Goal: Find specific page/section

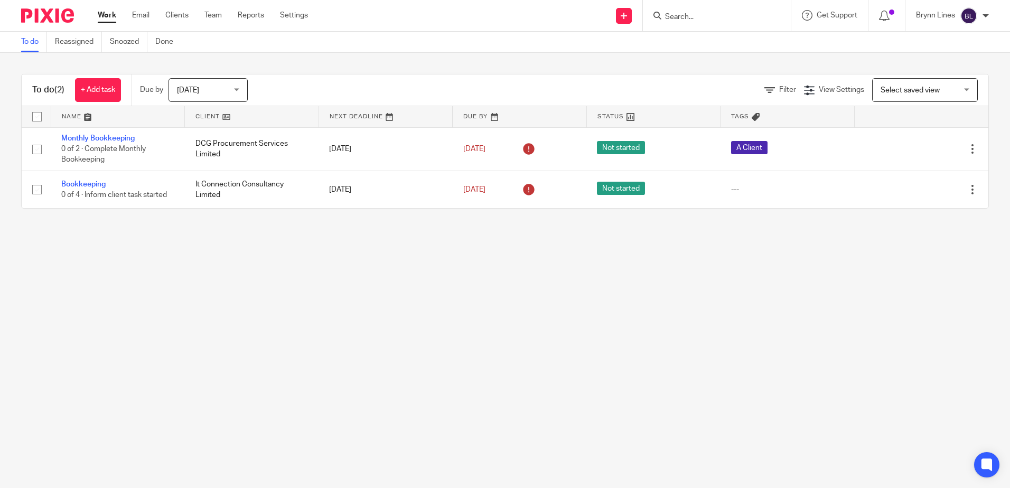
click at [683, 11] on form at bounding box center [720, 15] width 112 height 13
click at [679, 13] on input "Search" at bounding box center [711, 18] width 95 height 10
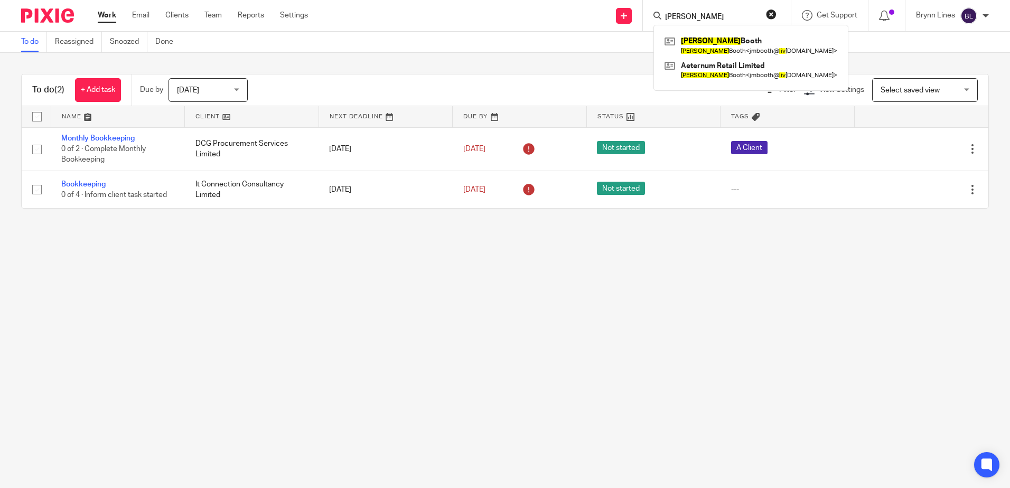
type input "james oliv"
drag, startPoint x: 720, startPoint y: 14, endPoint x: 557, endPoint y: 1, distance: 164.3
click at [567, 4] on div "Send new email Create task Add client james oliv James Booth James Booth < jmbo…" at bounding box center [667, 15] width 686 height 31
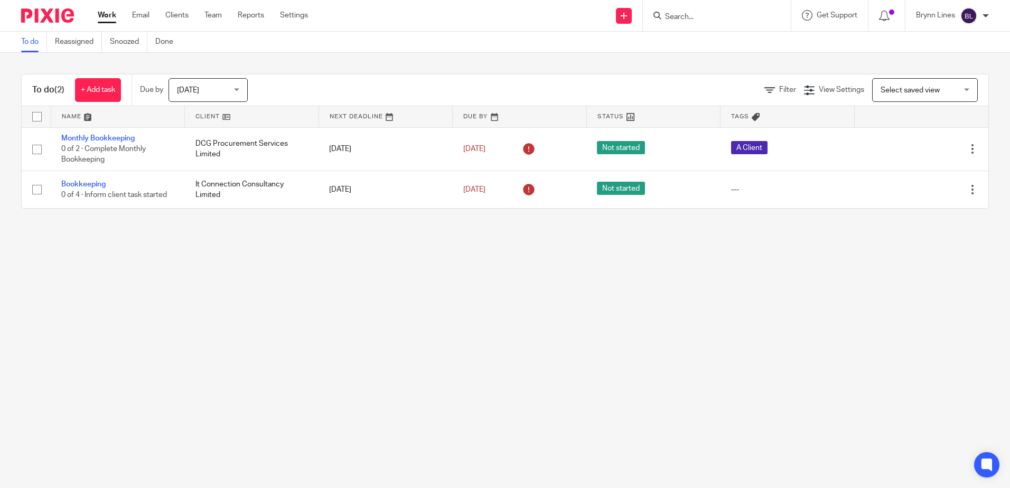
click at [711, 14] on input "Search" at bounding box center [711, 18] width 95 height 10
click at [682, 15] on input "Search" at bounding box center [711, 18] width 95 height 10
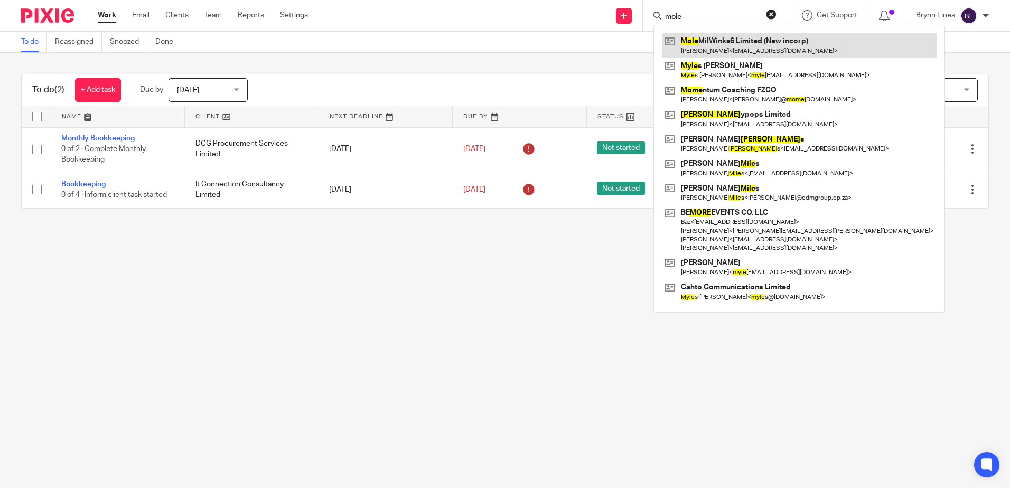
type input "mole"
click at [702, 48] on link at bounding box center [799, 45] width 275 height 24
